Goal: Find specific page/section: Find specific page/section

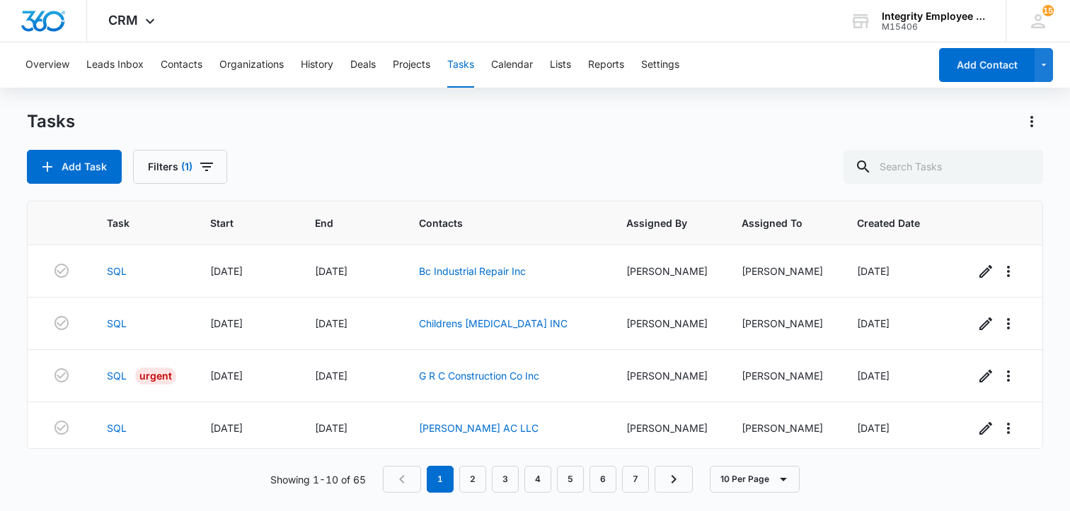
scroll to position [212, 0]
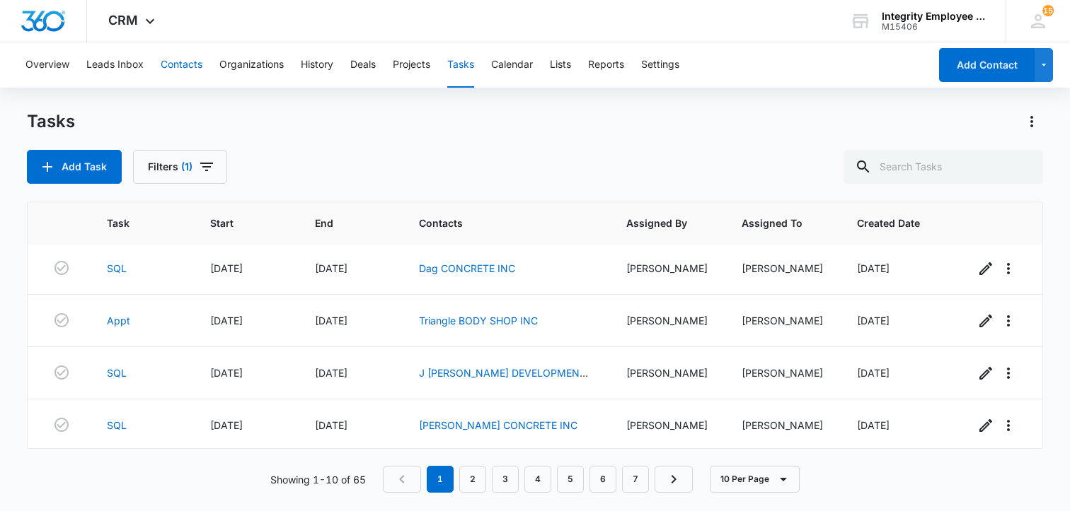
click at [180, 66] on button "Contacts" at bounding box center [182, 64] width 42 height 45
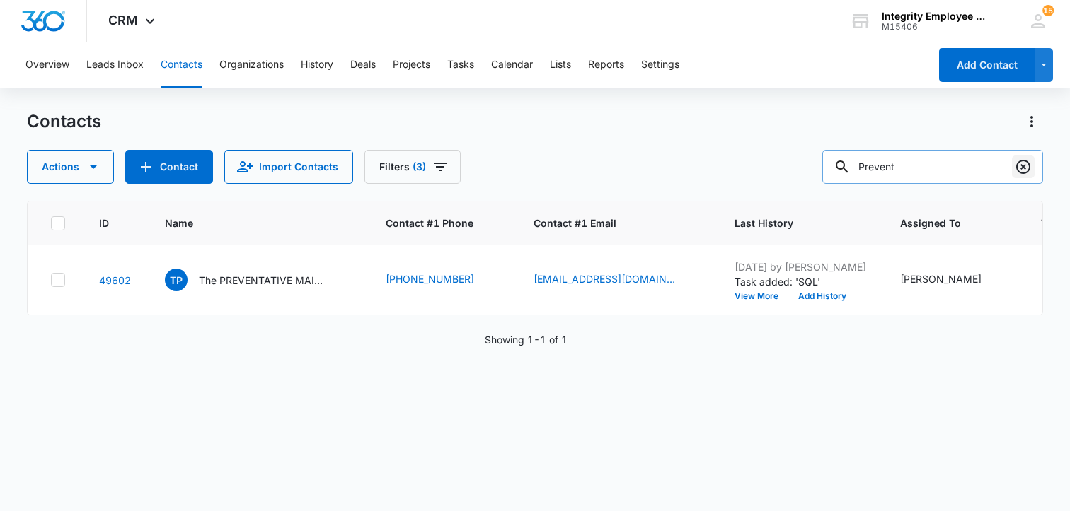
click at [1021, 169] on icon "Clear" at bounding box center [1023, 167] width 14 height 14
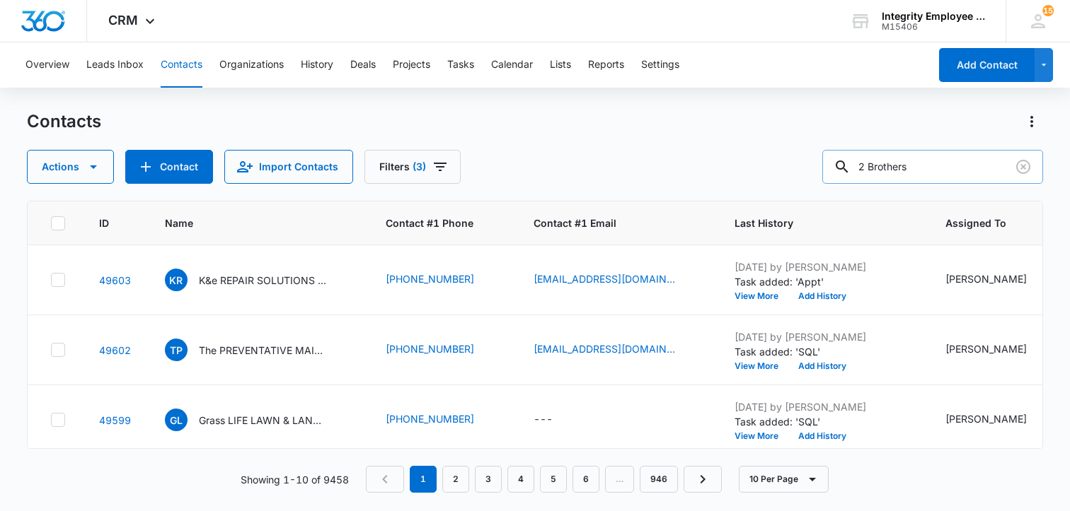
type input "2 Brothers"
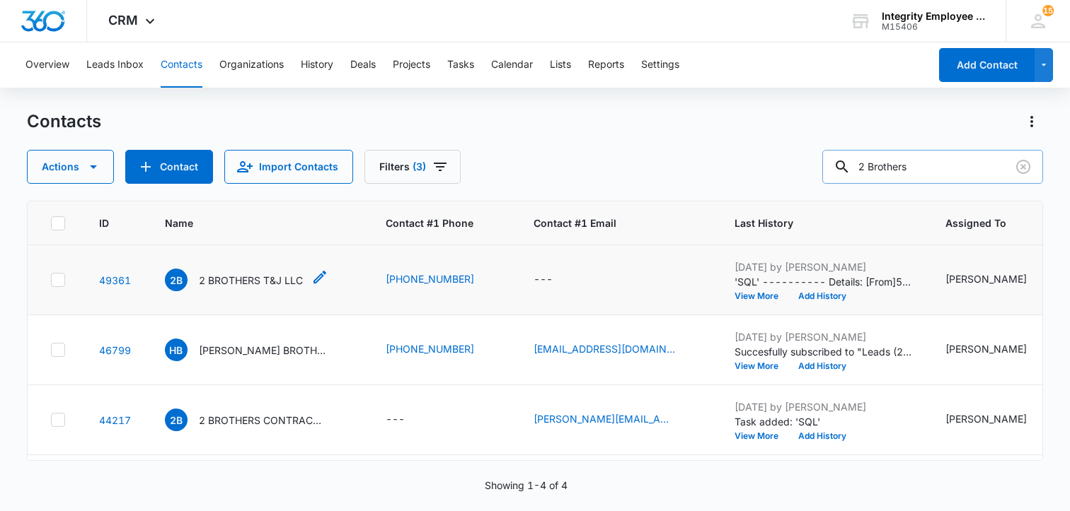
click at [243, 279] on p "2 BROTHERS T&J LLC" at bounding box center [251, 280] width 104 height 15
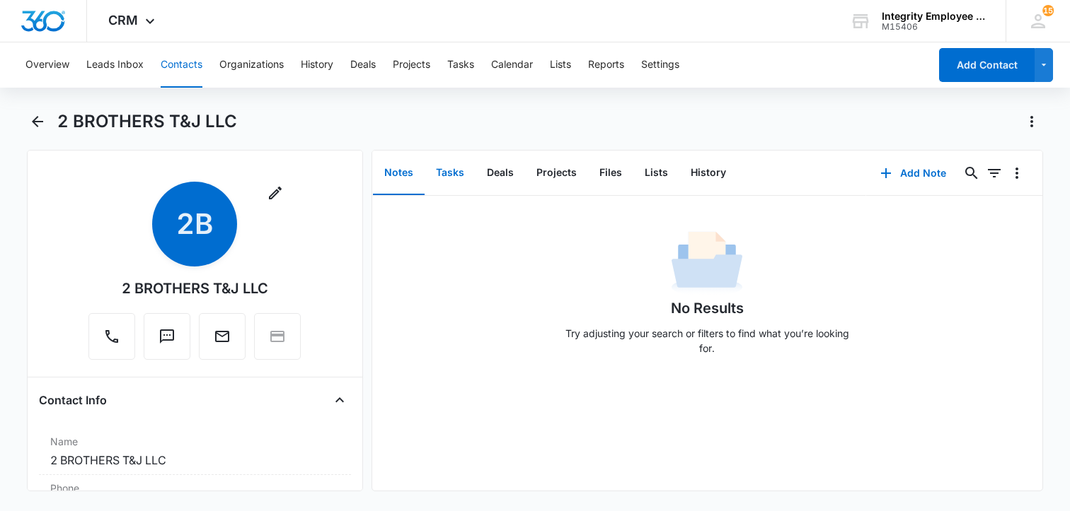
click at [453, 175] on button "Tasks" at bounding box center [449, 173] width 51 height 44
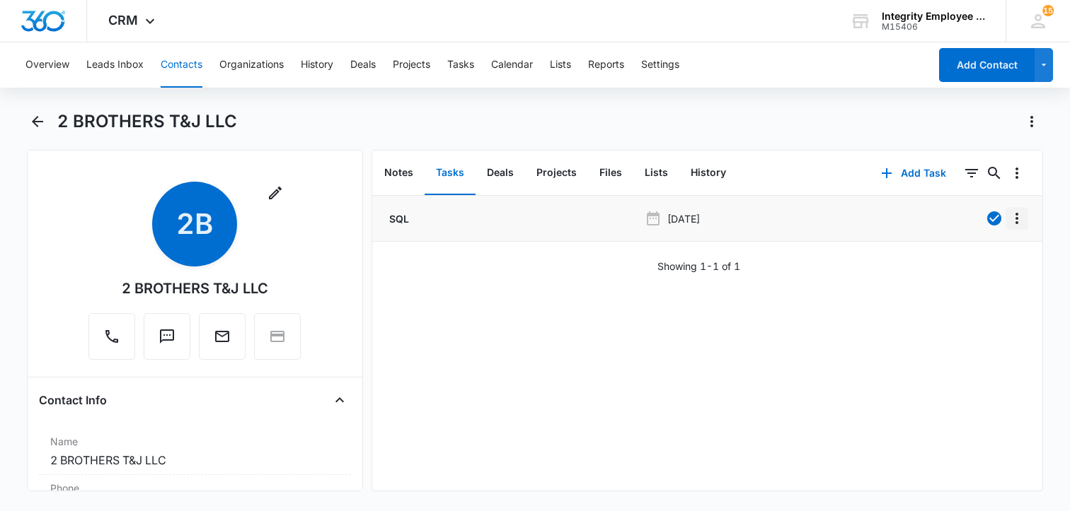
click at [1009, 217] on icon "Overflow Menu" at bounding box center [1016, 218] width 17 height 17
click at [971, 261] on div "Edit" at bounding box center [968, 258] width 30 height 10
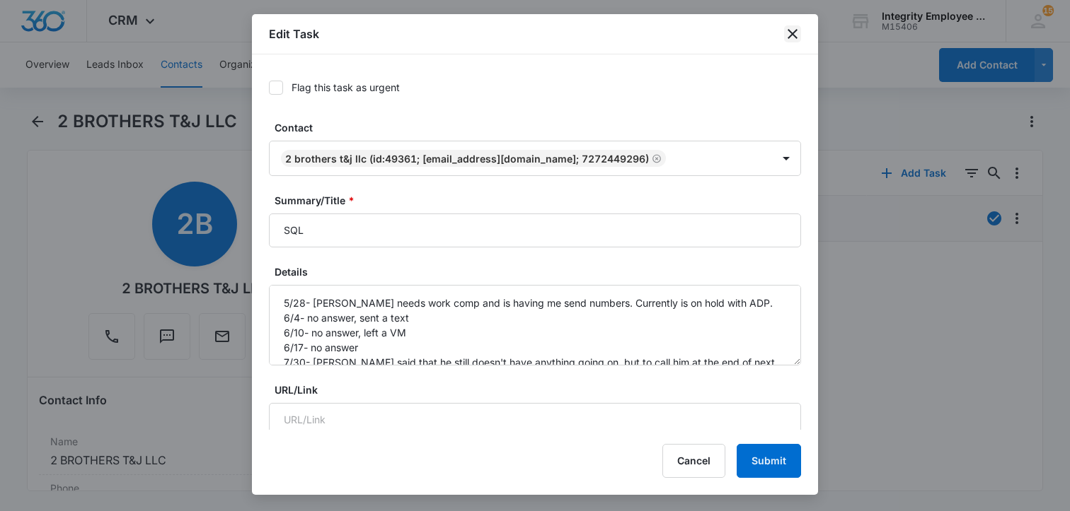
click at [794, 36] on icon "close" at bounding box center [792, 34] width 10 height 10
